Goal: Information Seeking & Learning: Learn about a topic

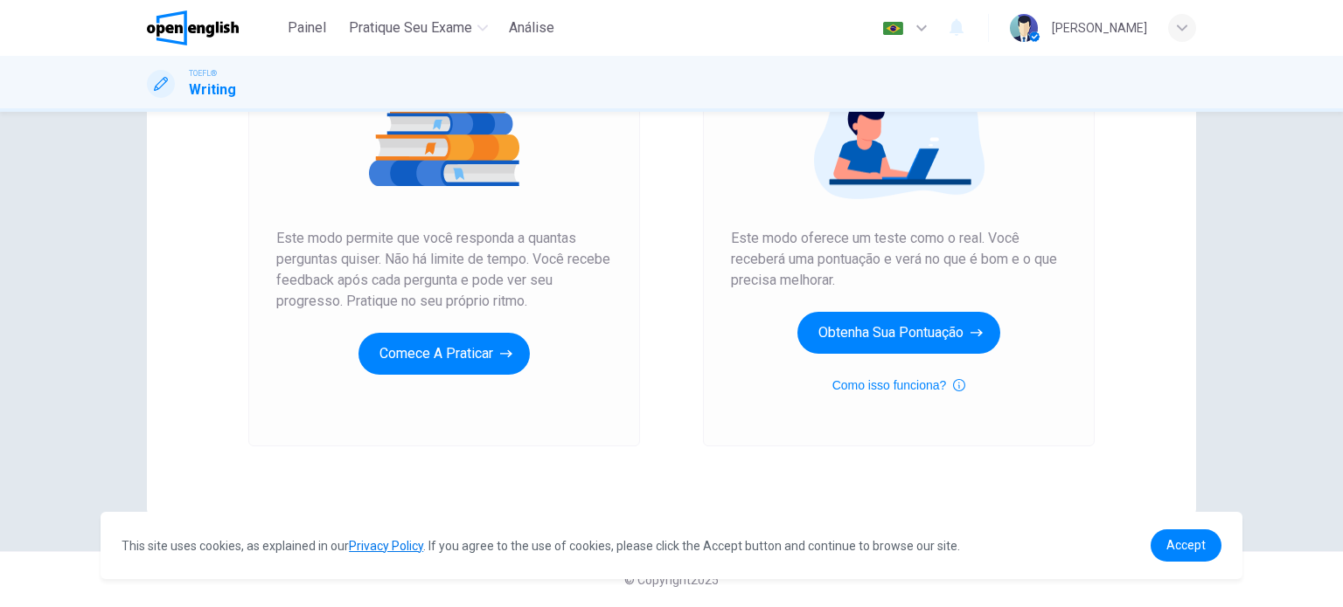
scroll to position [237, 0]
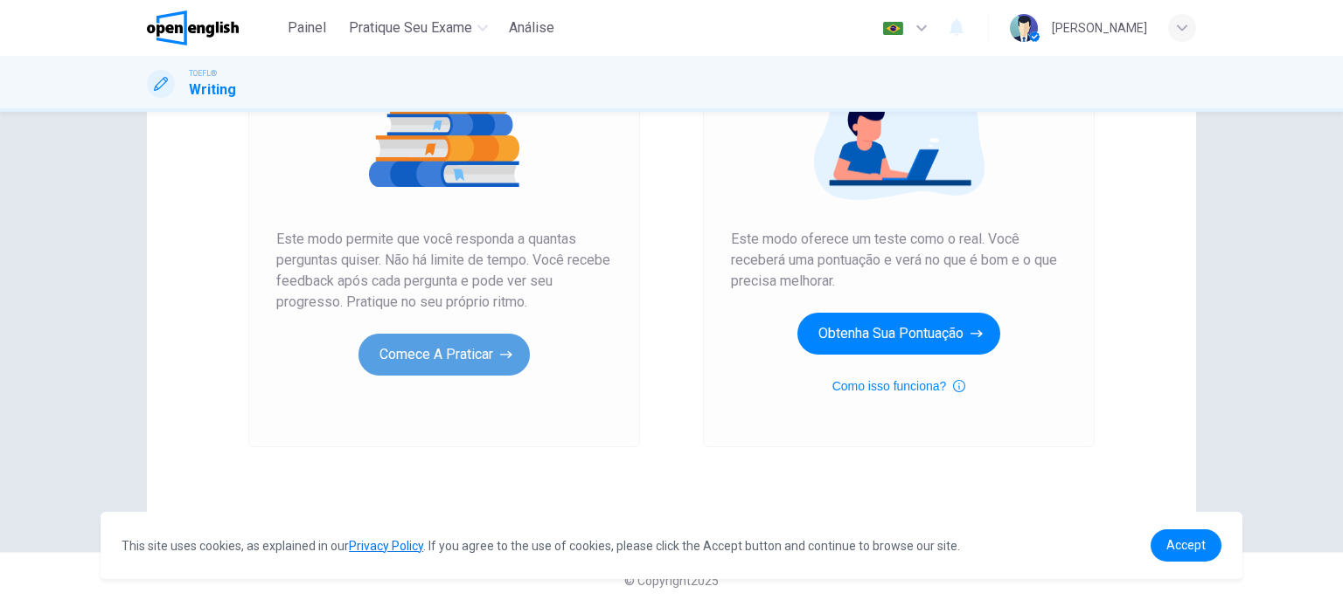
click at [492, 349] on button "Comece a praticar" at bounding box center [443, 355] width 171 height 42
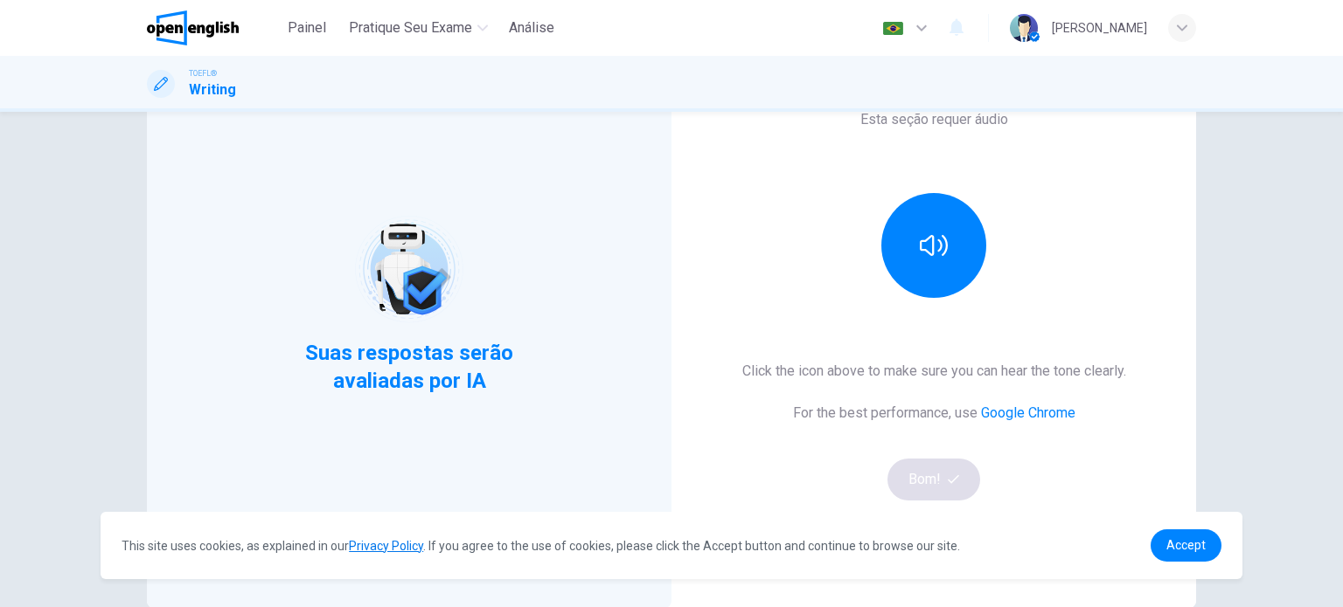
scroll to position [223, 0]
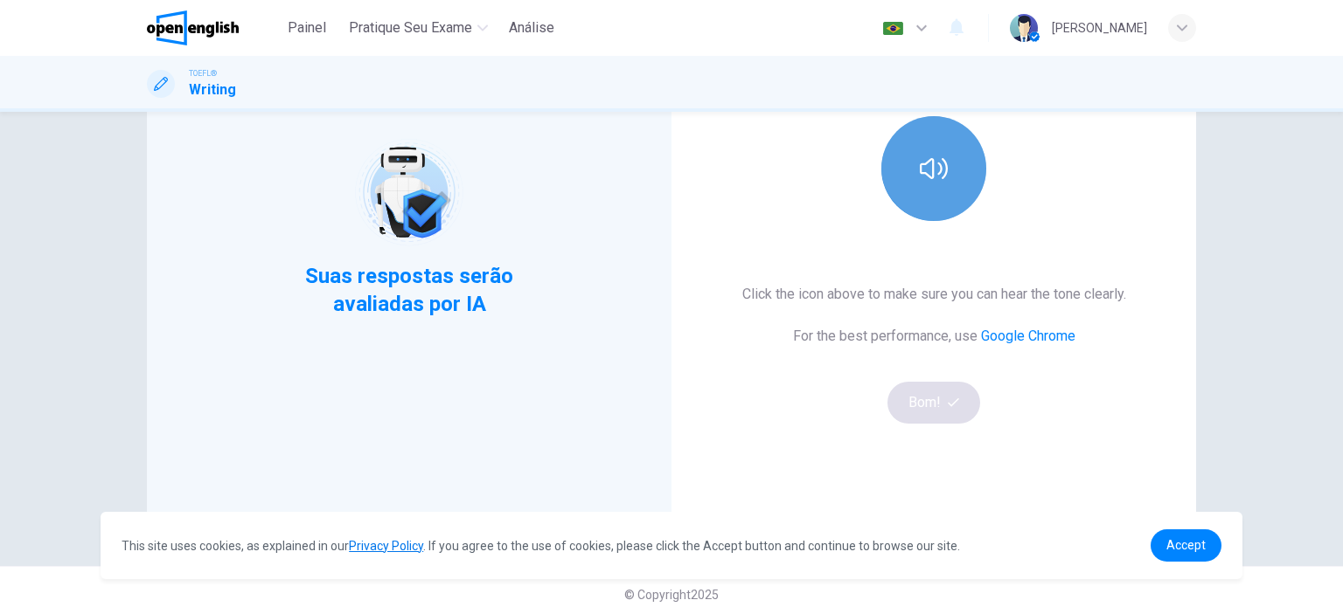
click at [942, 163] on icon "button" at bounding box center [933, 169] width 28 height 28
click at [942, 163] on icon "button" at bounding box center [933, 168] width 28 height 21
click at [942, 163] on icon "button" at bounding box center [933, 169] width 28 height 28
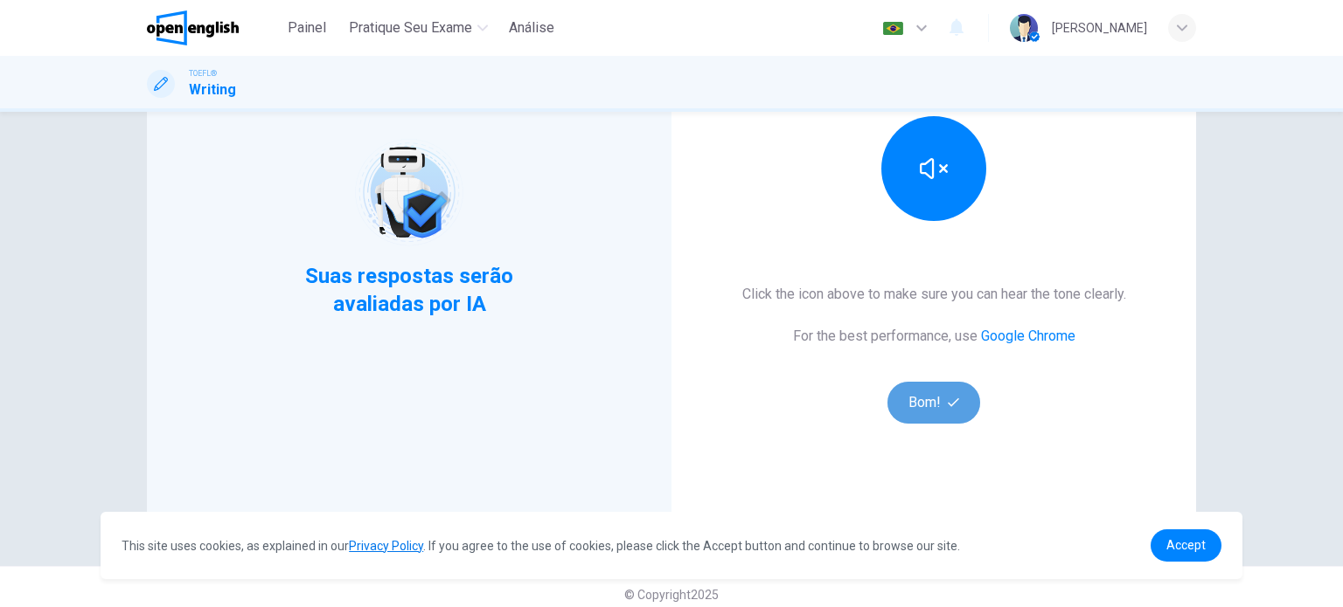
click at [925, 414] on button "Bom!" at bounding box center [934, 403] width 94 height 42
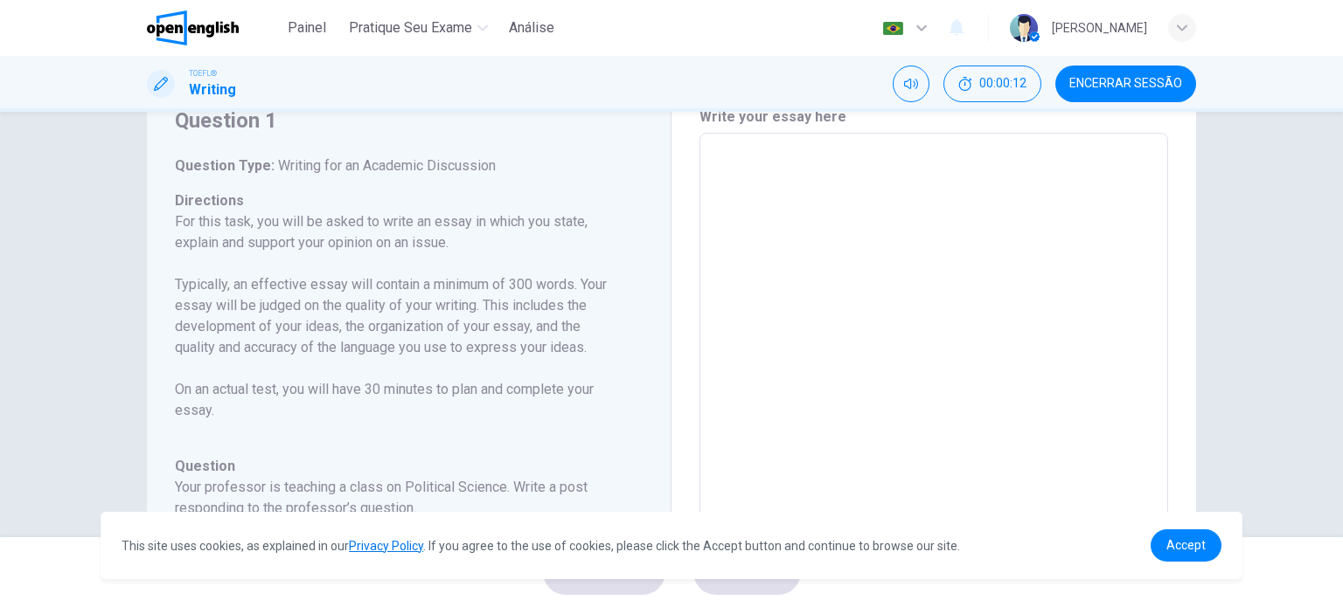
scroll to position [0, 0]
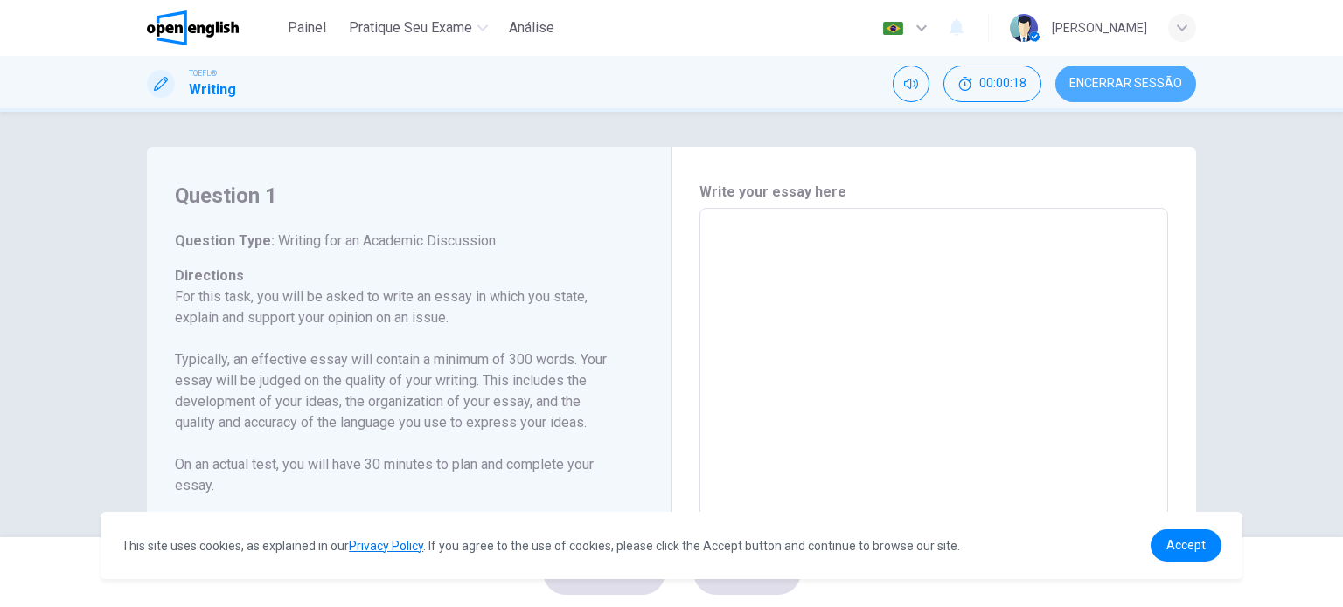
click at [1154, 80] on span "Encerrar Sessão" at bounding box center [1125, 84] width 113 height 14
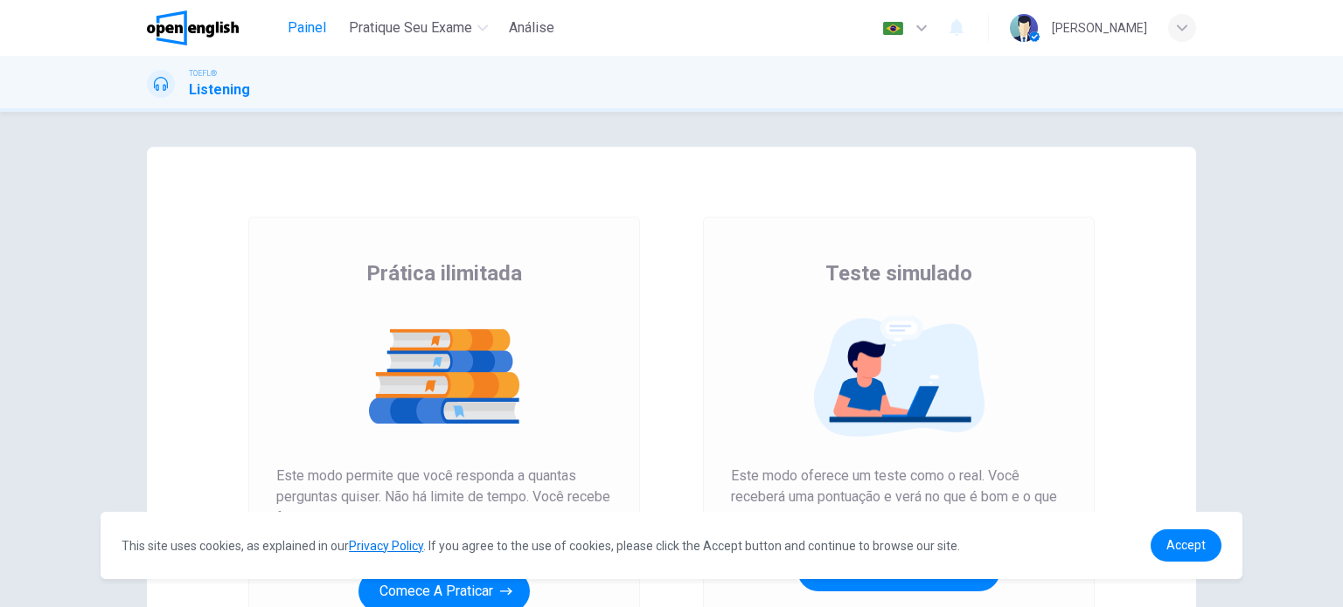
click at [303, 31] on span "Painel" at bounding box center [307, 27] width 38 height 21
